Goal: Task Accomplishment & Management: Use online tool/utility

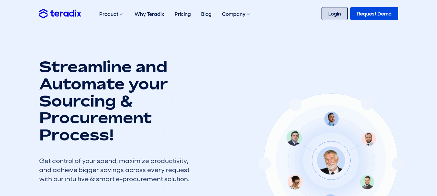
click at [347, 15] on link "Login" at bounding box center [334, 13] width 26 height 13
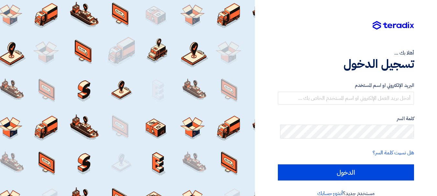
drag, startPoint x: 354, startPoint y: 47, endPoint x: 355, endPoint y: 66, distance: 19.1
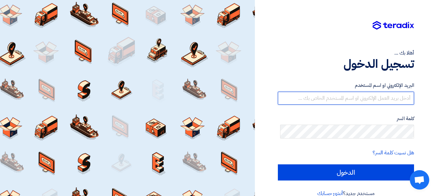
drag, startPoint x: 355, startPoint y: 66, endPoint x: 384, endPoint y: 103, distance: 46.7
click at [384, 103] on input "text" at bounding box center [346, 98] width 136 height 13
type input "jihadnursery026@gmail.com"
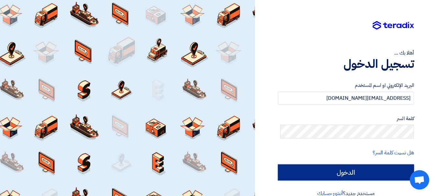
click at [300, 181] on input "الدخول" at bounding box center [346, 172] width 136 height 16
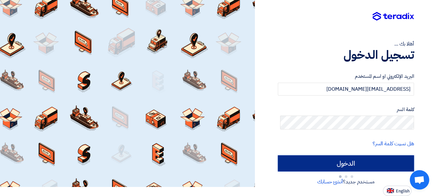
type input "Sign in"
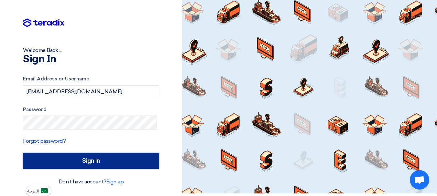
scroll to position [14, 0]
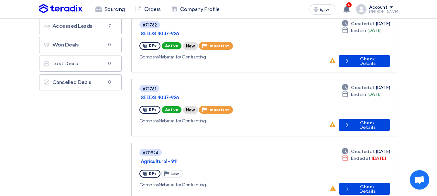
scroll to position [32, 0]
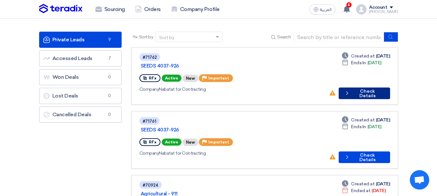
click at [374, 92] on button "Check details Check Details" at bounding box center [363, 94] width 51 height 12
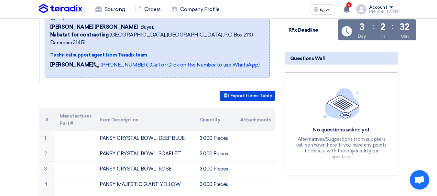
scroll to position [86, 0]
